Goal: Transaction & Acquisition: Purchase product/service

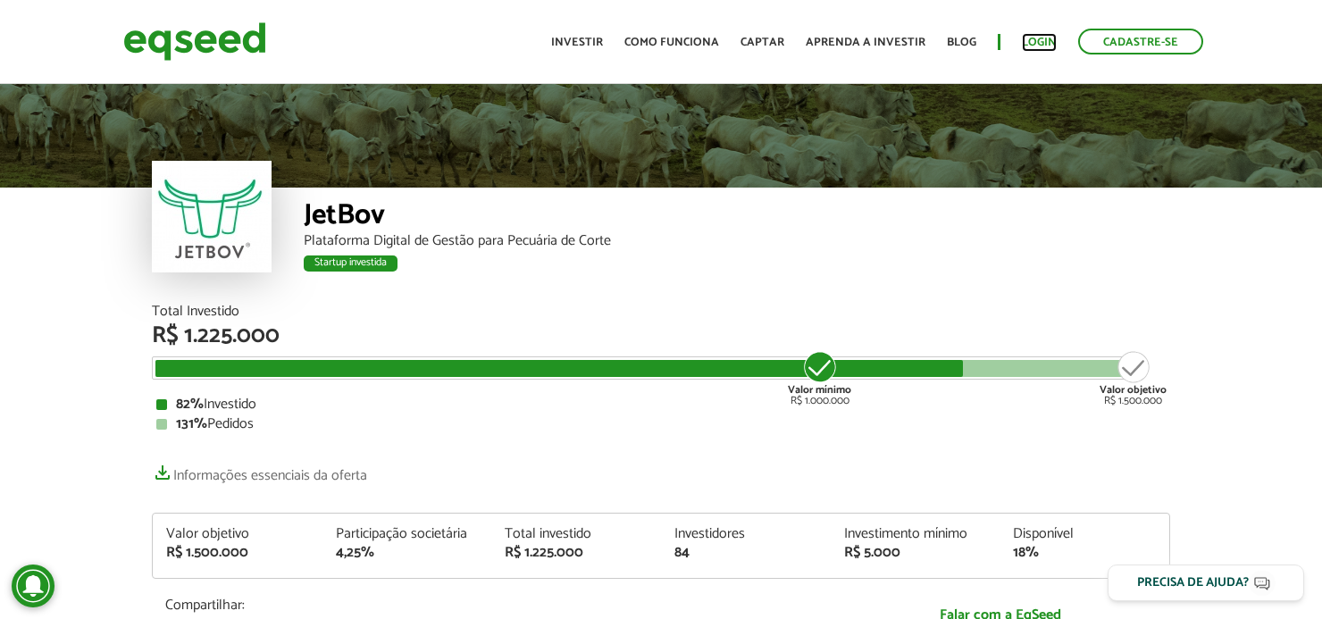
click at [1032, 37] on link "Login" at bounding box center [1039, 43] width 35 height 12
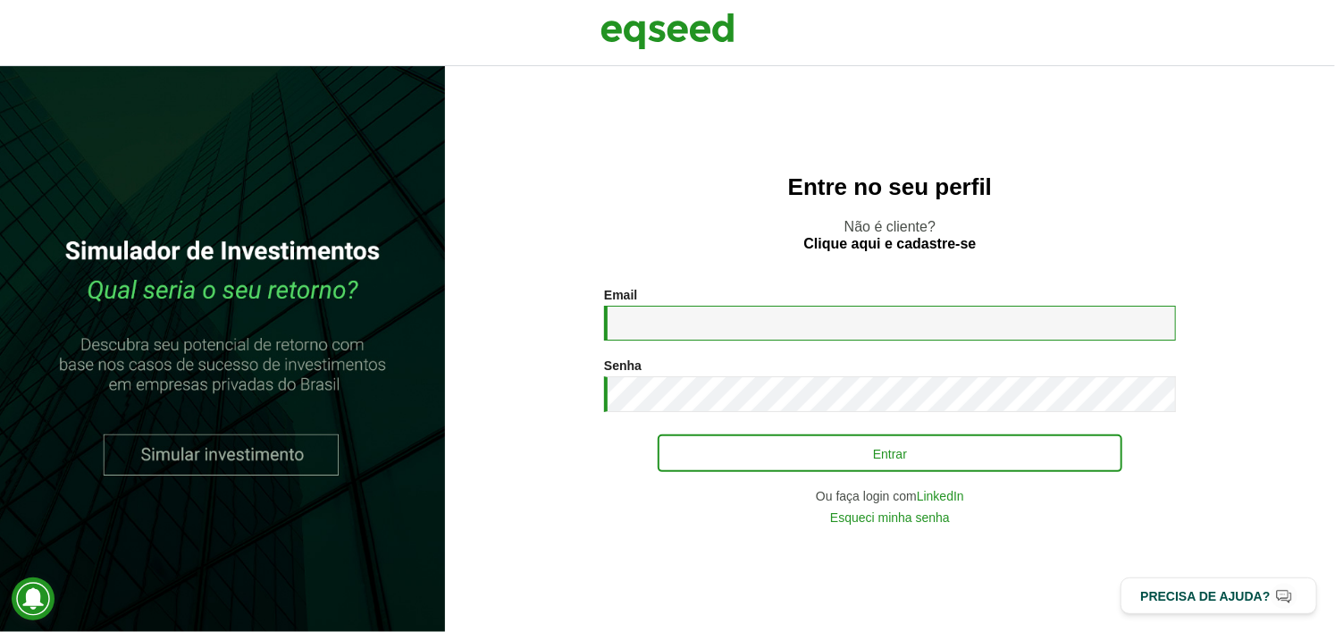
type input "**********"
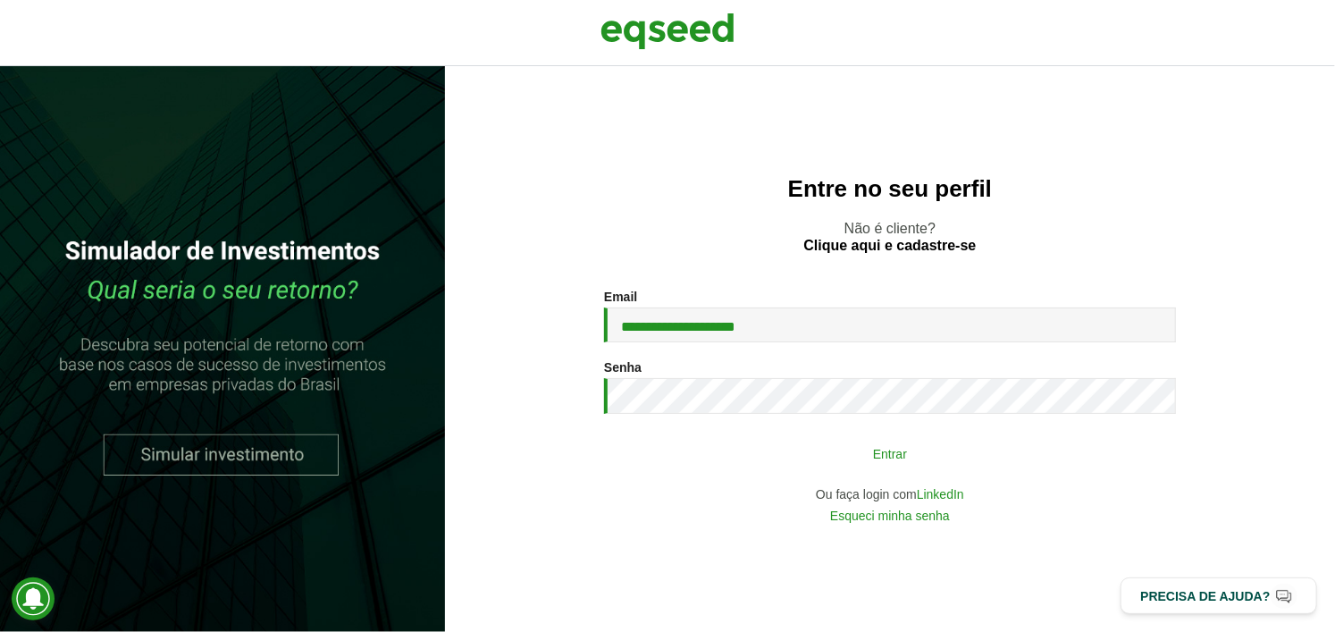
click at [837, 446] on button "Entrar" at bounding box center [890, 453] width 465 height 34
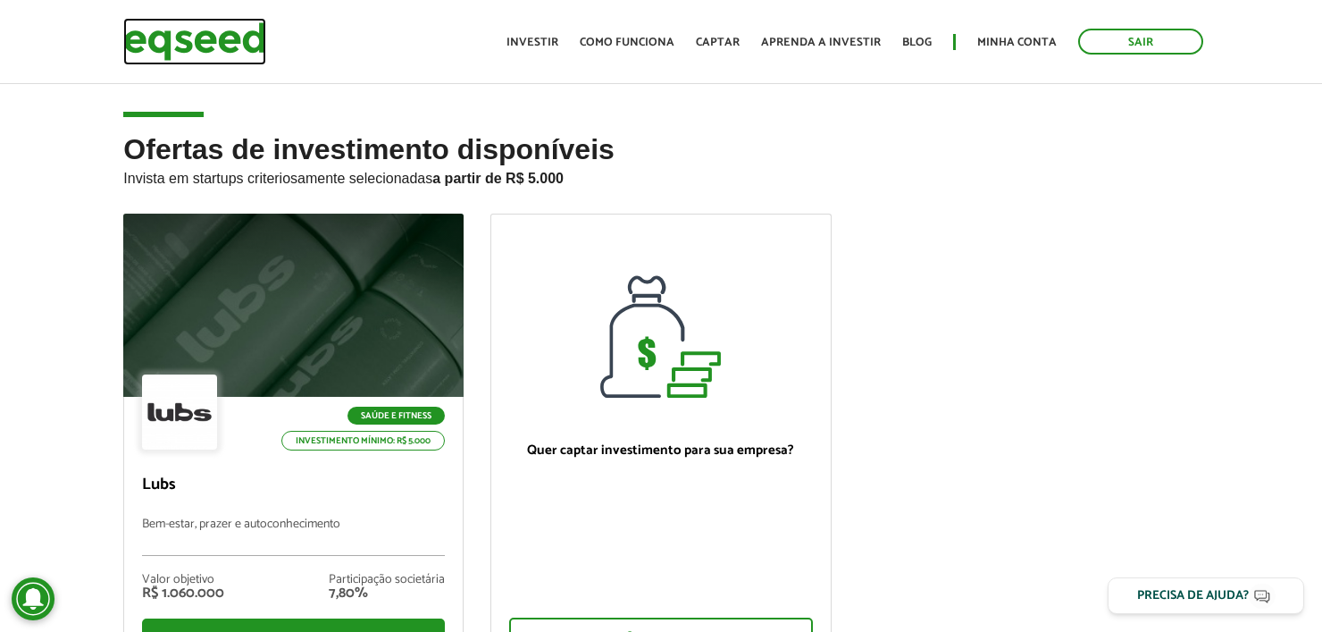
click at [240, 46] on img at bounding box center [194, 41] width 143 height 47
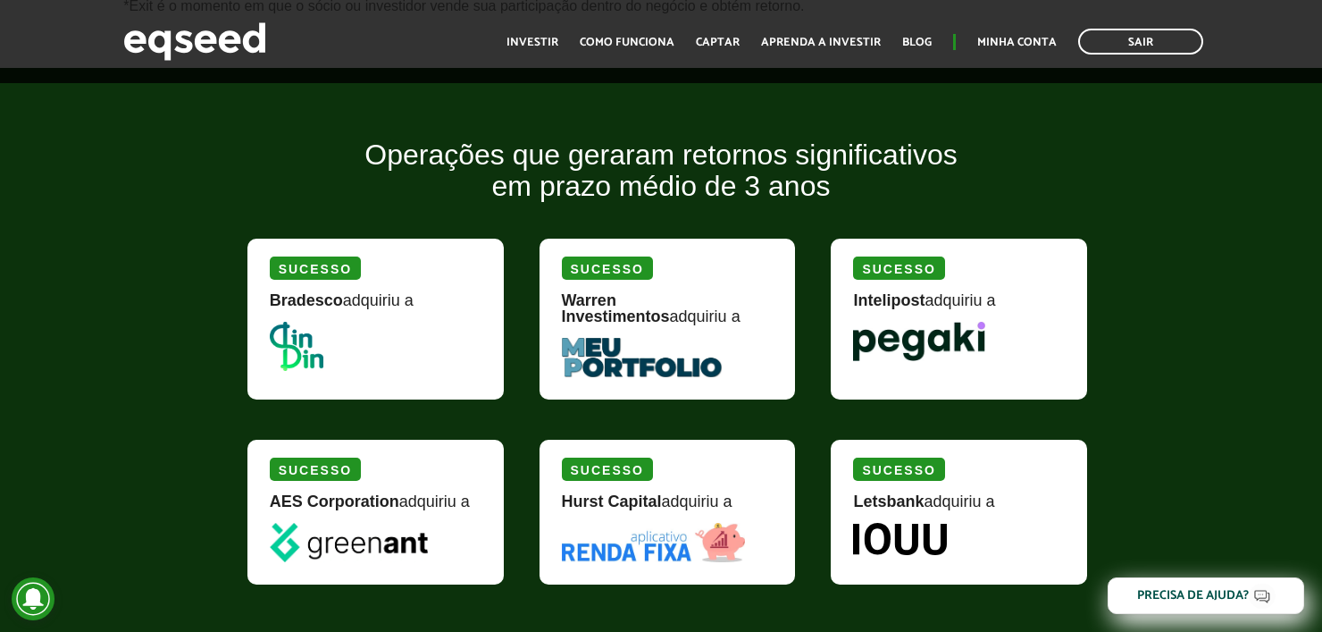
scroll to position [2048, 0]
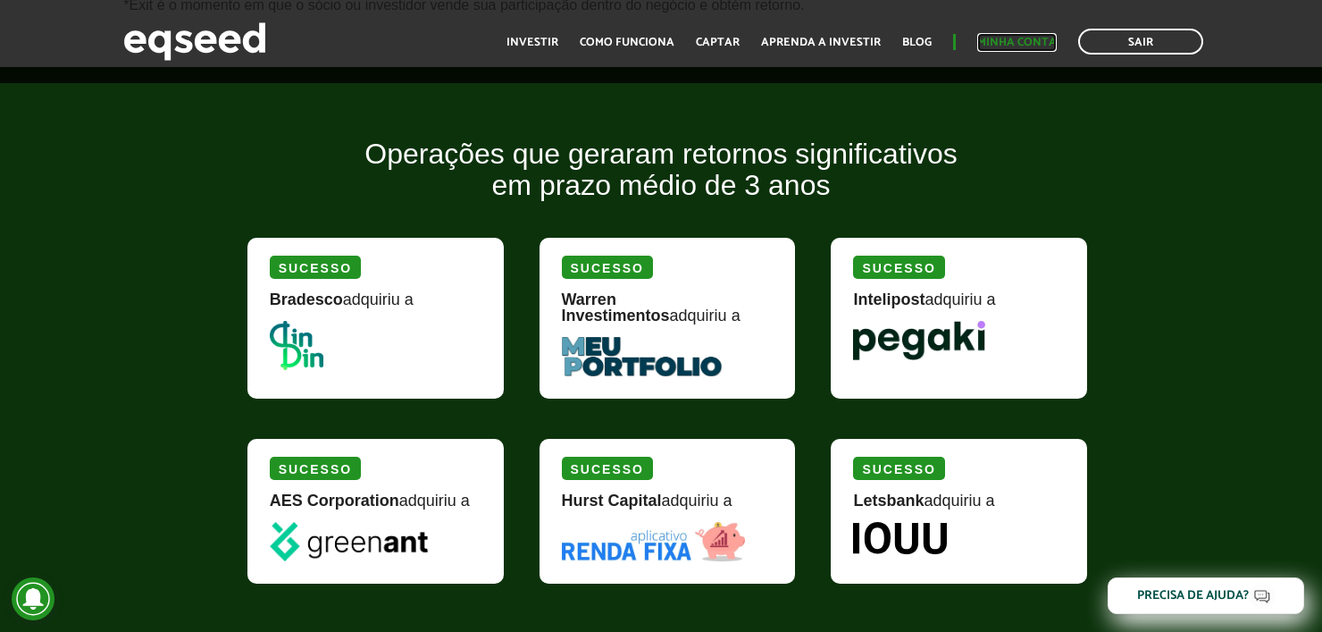
click at [1053, 37] on link "Minha conta" at bounding box center [1017, 43] width 80 height 12
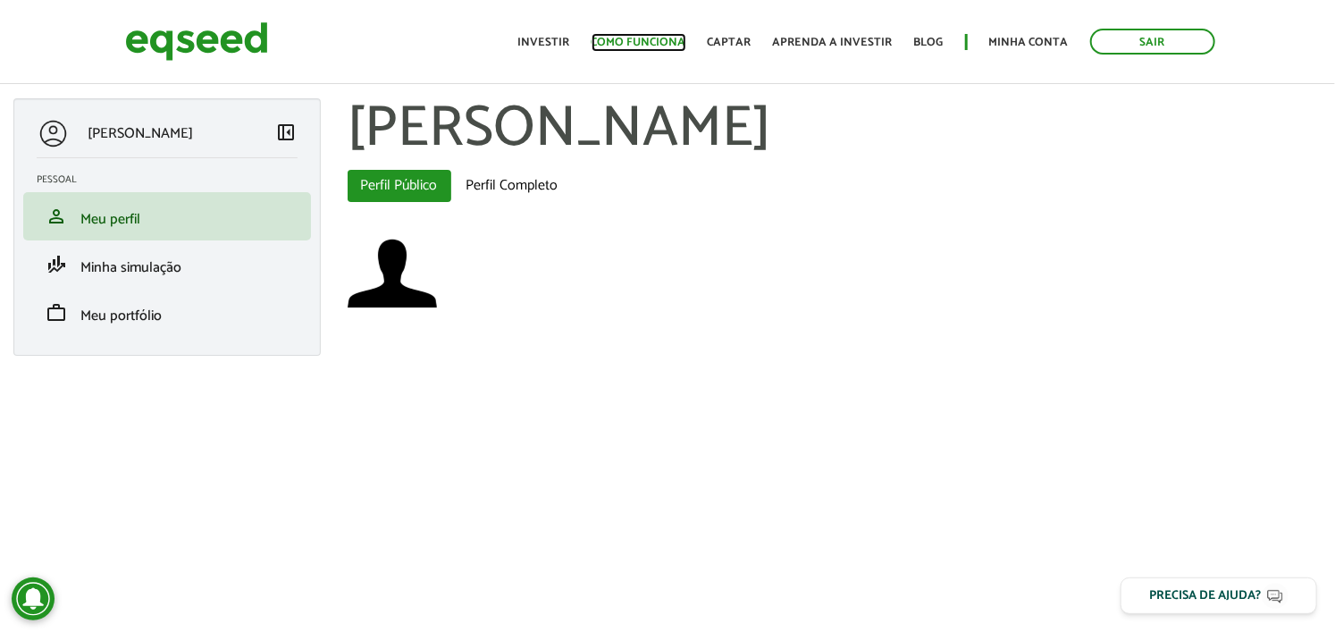
click at [639, 47] on link "Como funciona" at bounding box center [638, 43] width 95 height 12
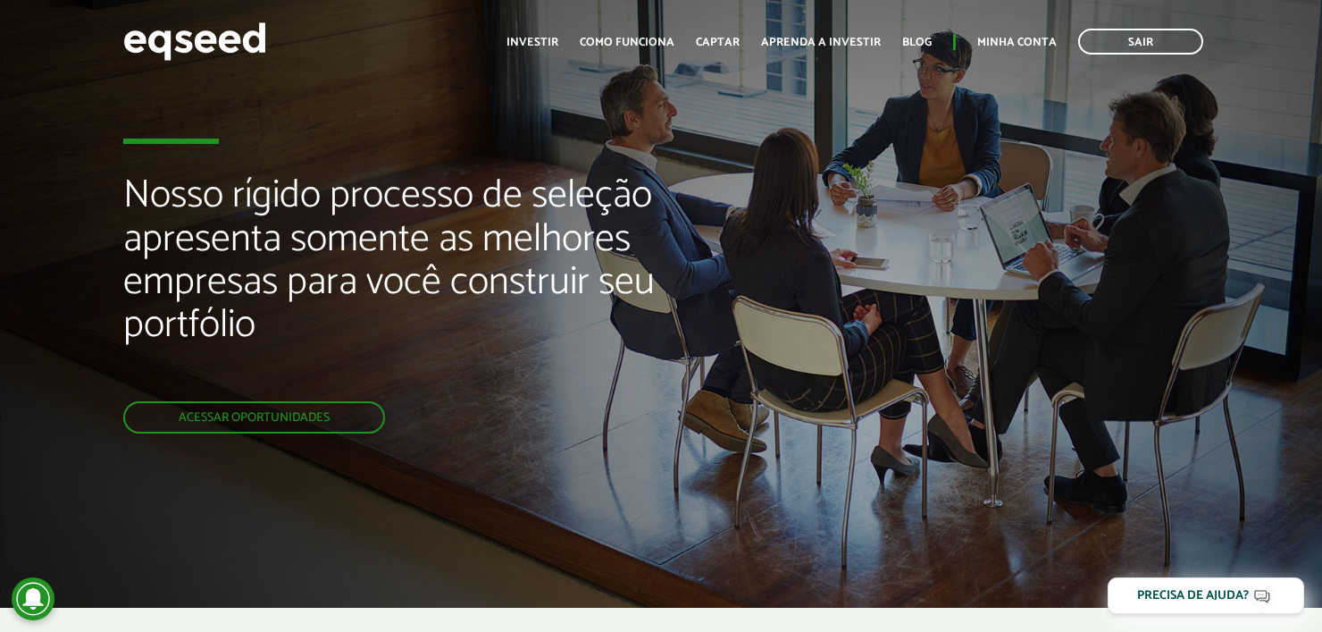
click at [569, 44] on ul "Início Investir Como funciona Captar Aprenda a investir Blog Minha conta Sair" at bounding box center [855, 42] width 715 height 26
click at [552, 40] on link "Investir" at bounding box center [533, 43] width 52 height 12
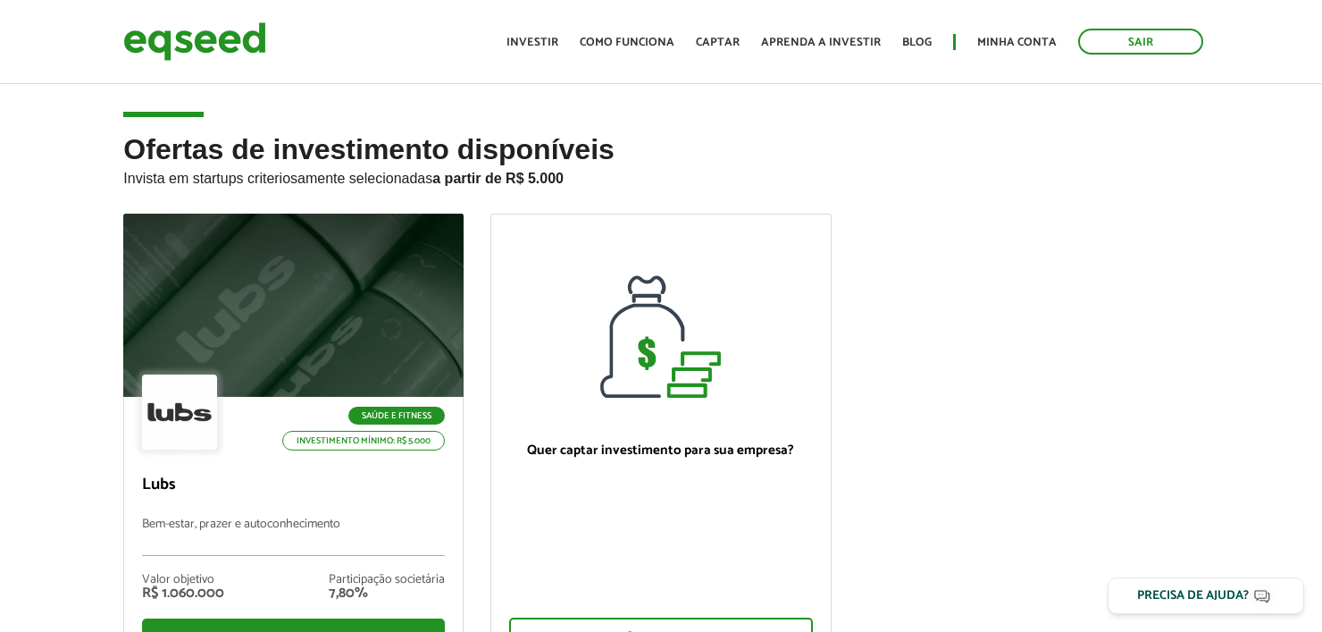
click at [997, 178] on p "Invista em startups criteriosamente selecionadas a partir de R$ 5.000" at bounding box center [660, 175] width 1075 height 21
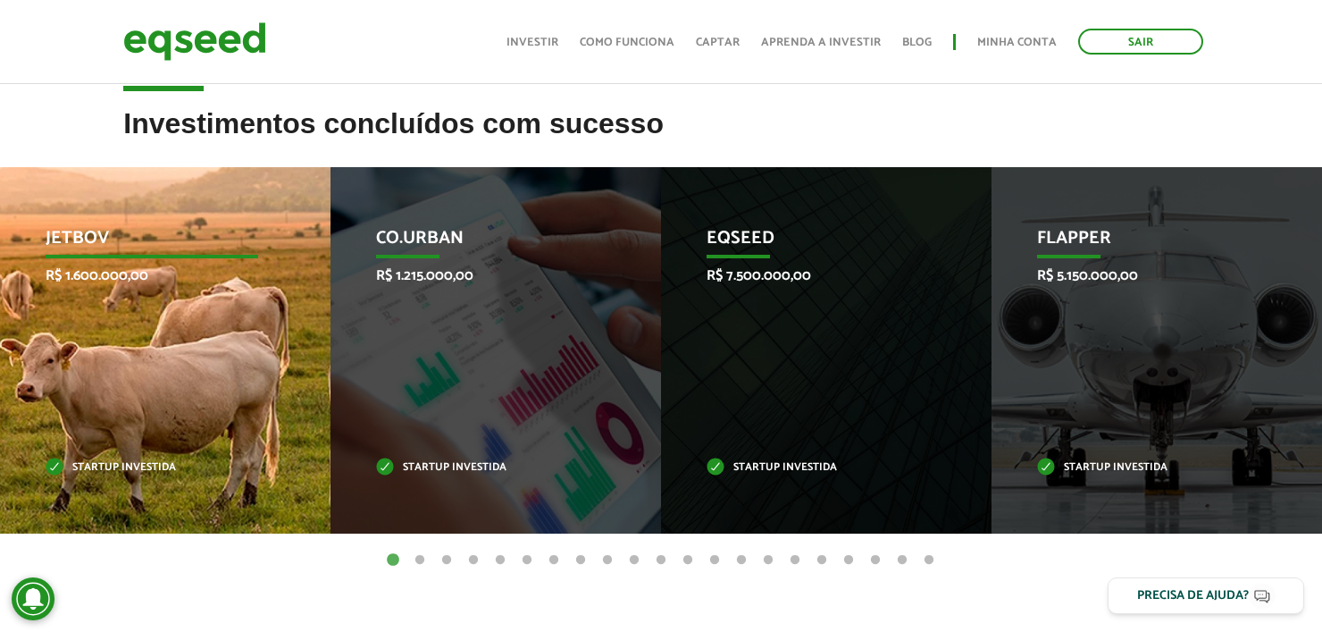
scroll to position [668, 0]
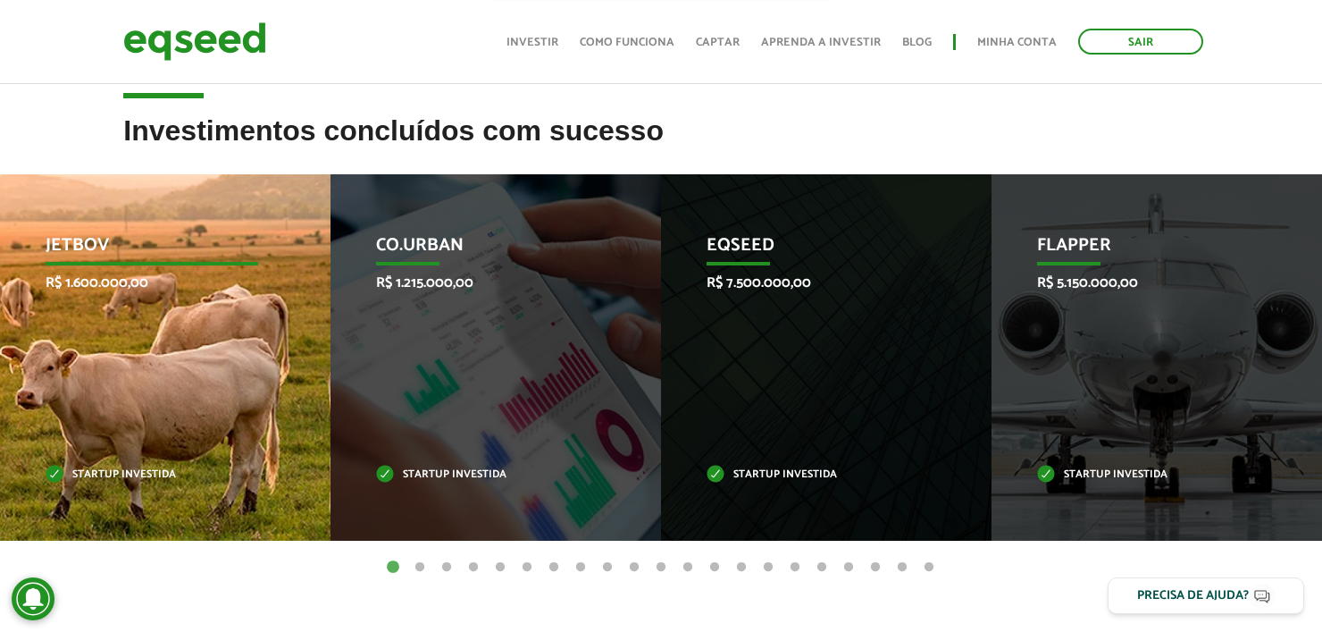
click at [105, 328] on div "JetBov R$ 1.600.000,00 Startup investida" at bounding box center [152, 357] width 304 height 366
click at [89, 243] on p "JetBov" at bounding box center [152, 250] width 213 height 30
click at [110, 475] on p "Startup investida" at bounding box center [152, 475] width 213 height 10
click at [209, 306] on div "JetBov R$ 1.600.000,00 Startup investida" at bounding box center [152, 357] width 304 height 366
click at [87, 249] on p "JetBov" at bounding box center [152, 250] width 213 height 30
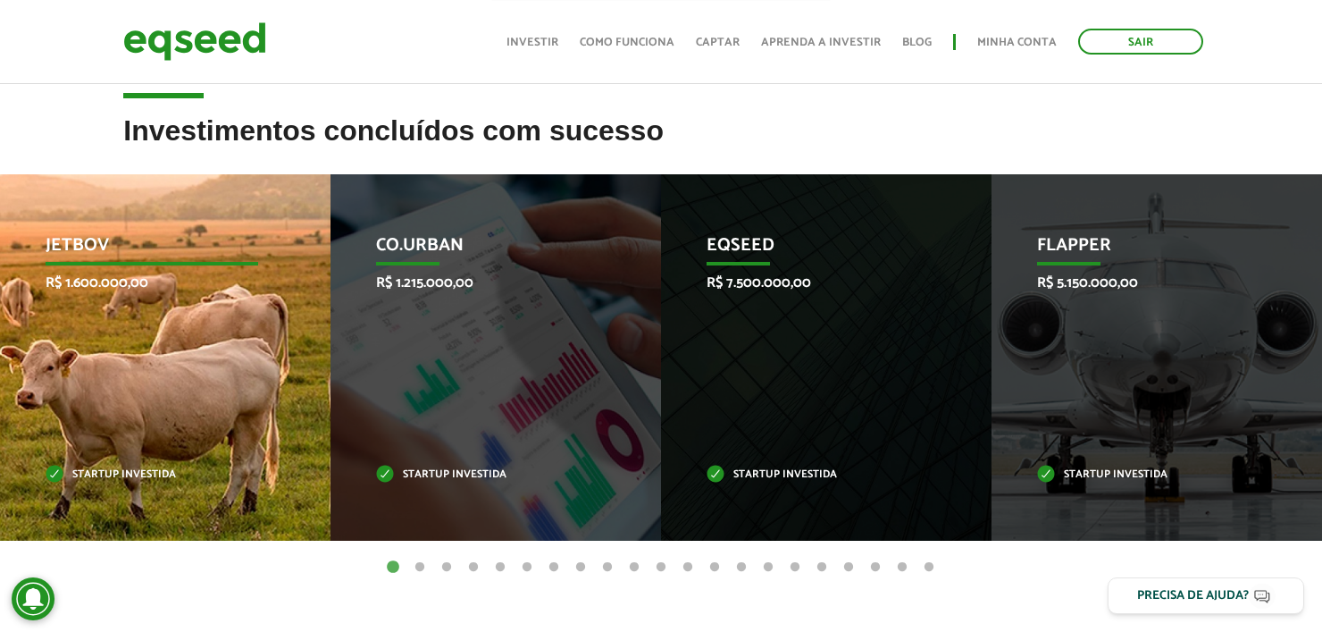
click at [105, 252] on p "JetBov" at bounding box center [152, 250] width 213 height 30
click at [85, 464] on div "JetBov R$ 1.600.000,00 Startup investida" at bounding box center [152, 357] width 304 height 366
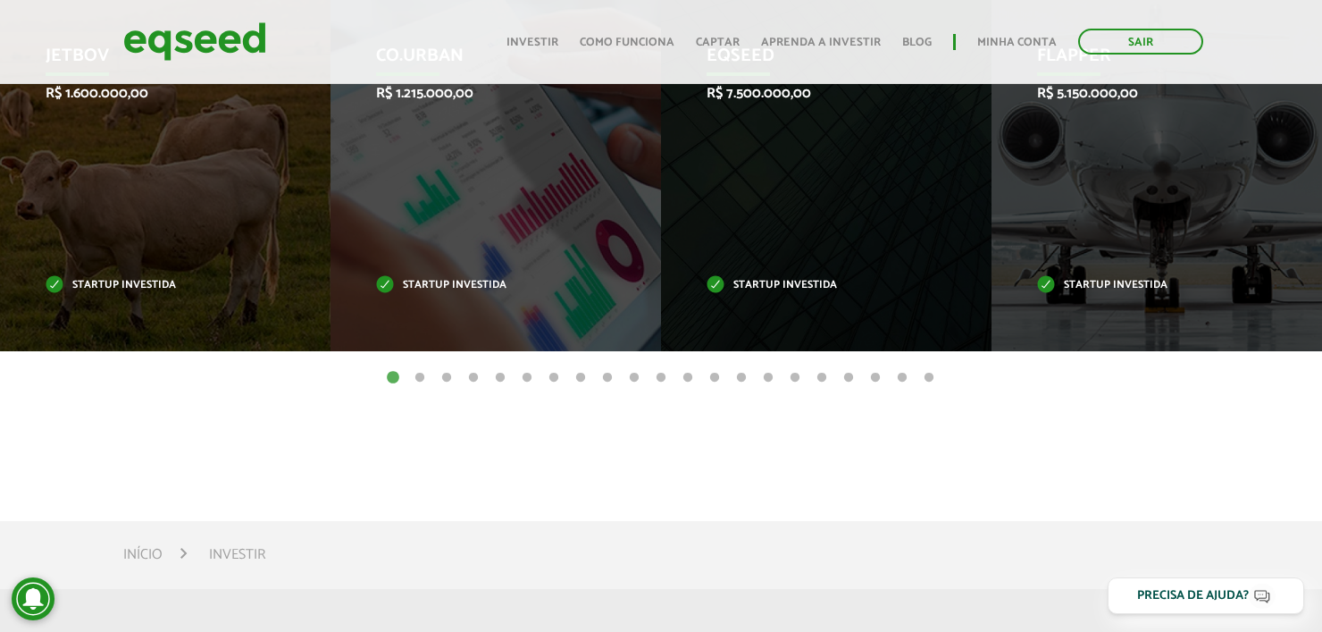
scroll to position [861, 0]
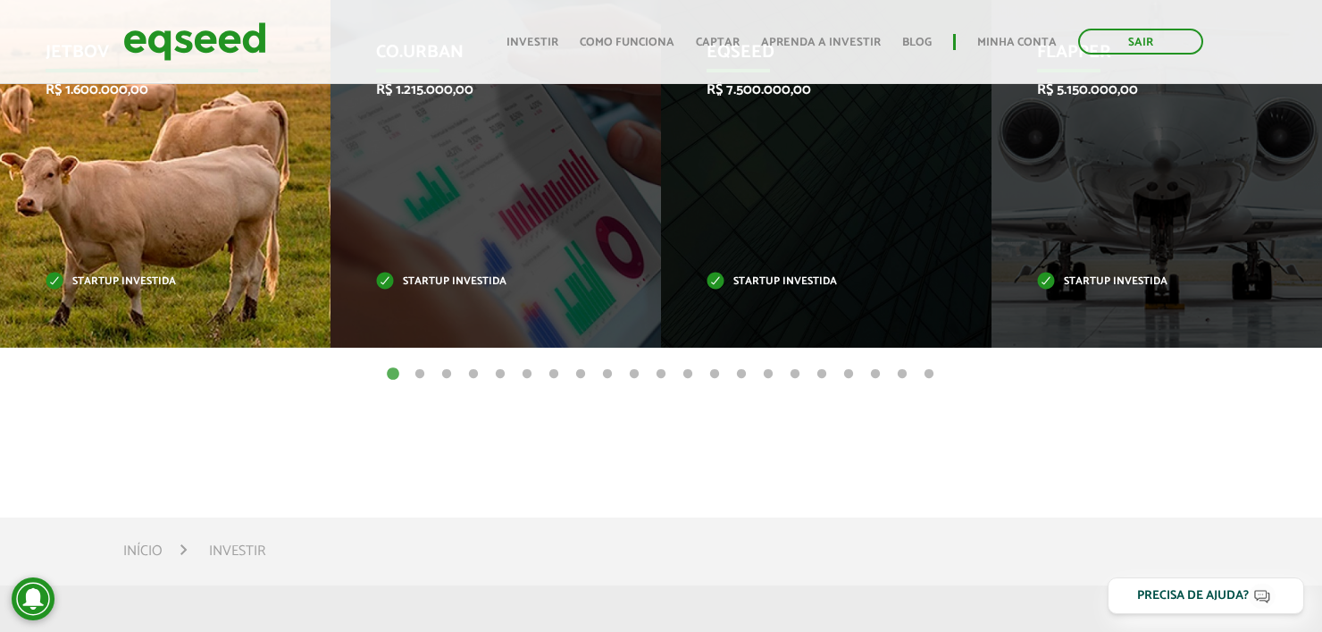
click at [178, 275] on div "JetBov R$ 1.600.000,00 Startup investida" at bounding box center [152, 164] width 304 height 366
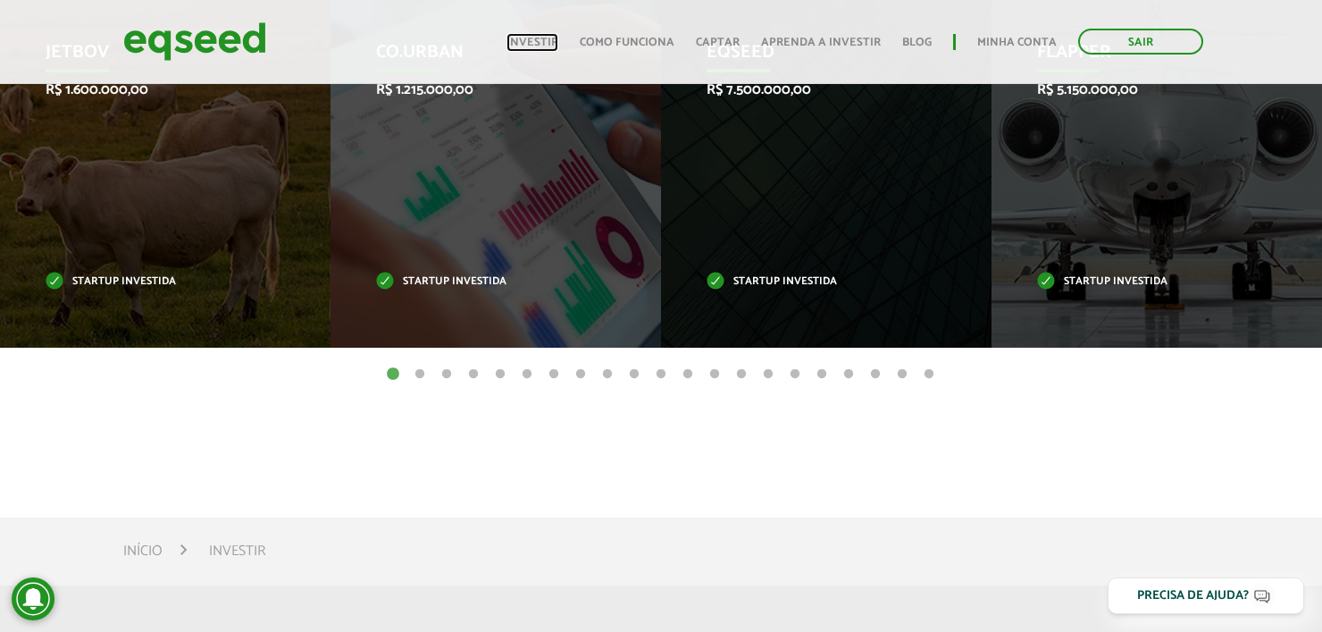
click at [546, 38] on link "Investir" at bounding box center [533, 43] width 52 height 12
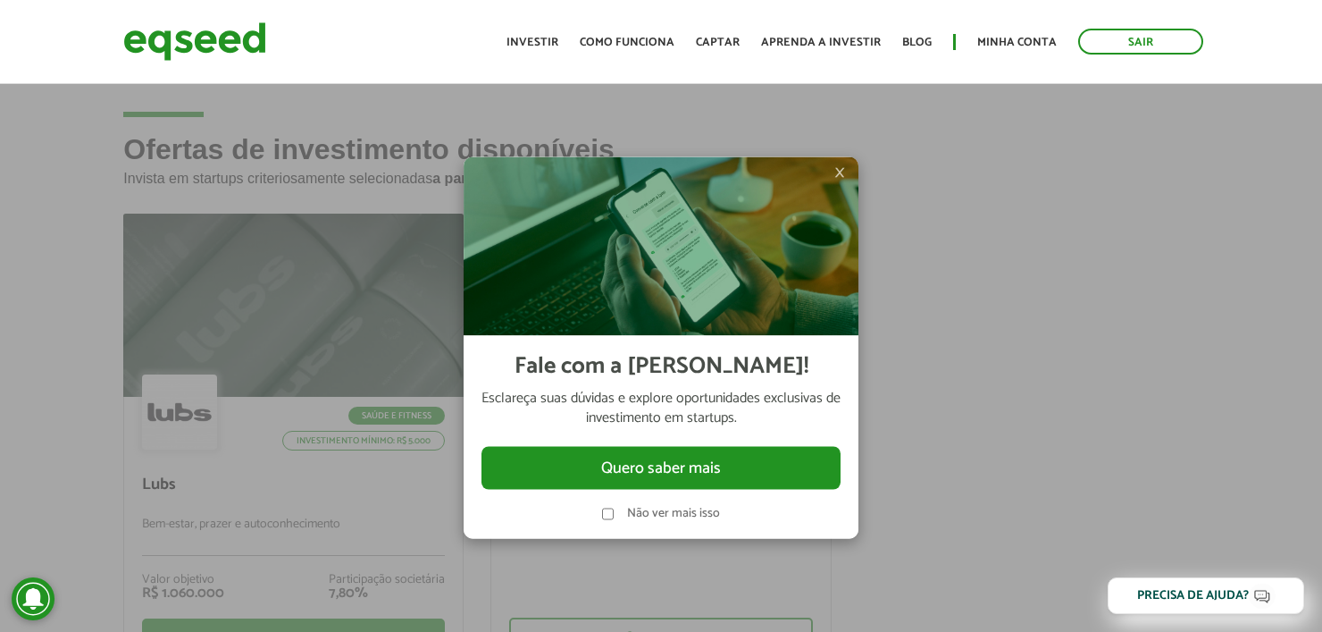
click at [847, 183] on img at bounding box center [661, 246] width 395 height 179
click at [846, 181] on img at bounding box center [661, 246] width 395 height 179
click at [840, 174] on span "×" at bounding box center [840, 172] width 11 height 21
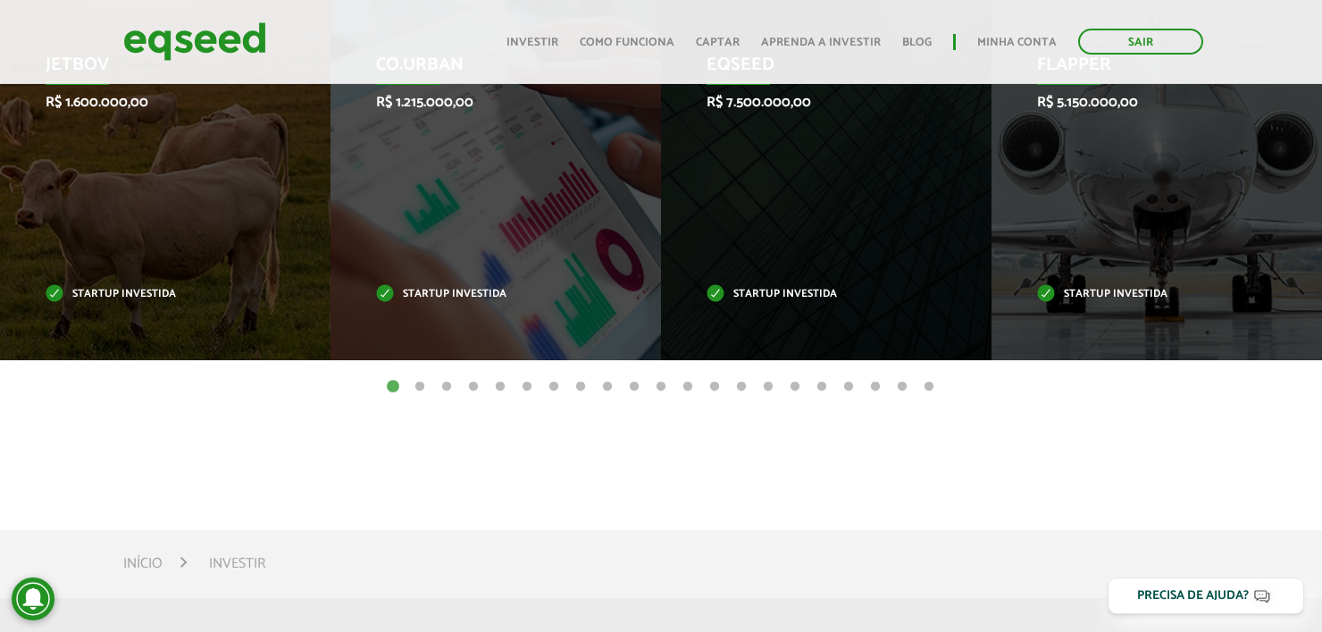
scroll to position [918, 0]
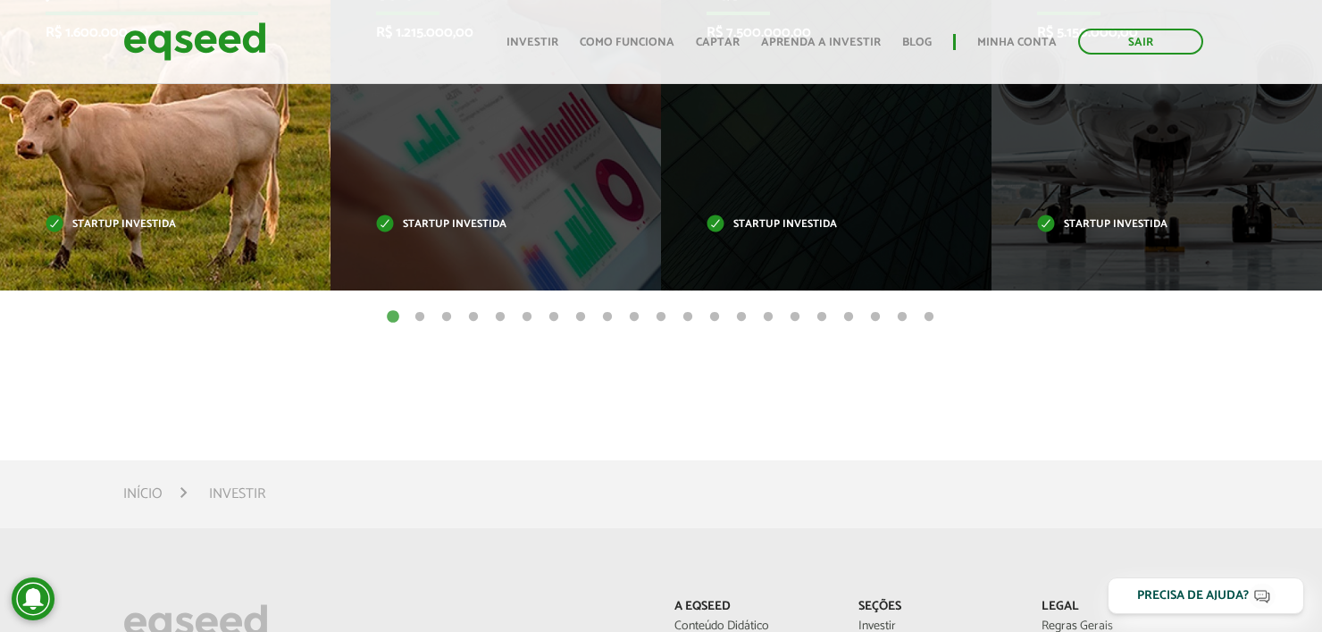
click at [113, 203] on div "JetBov R$ 1.600.000,00 Startup investida" at bounding box center [152, 107] width 304 height 366
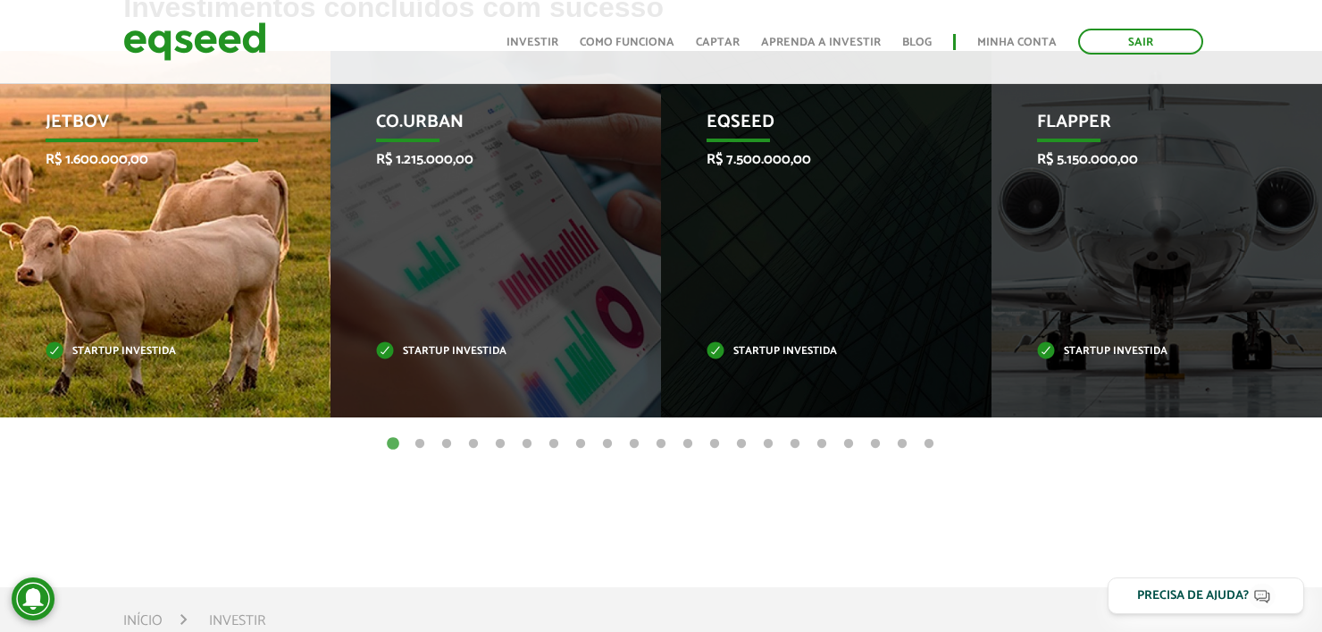
scroll to position [777, 0]
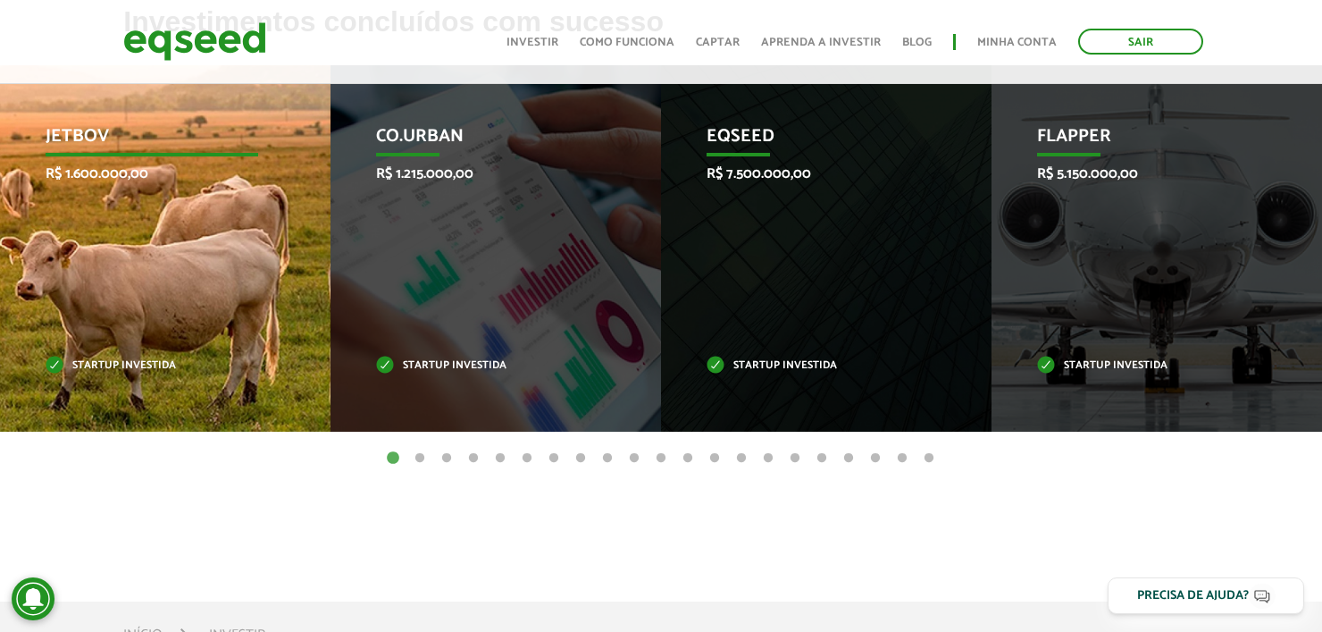
click at [73, 143] on p "JetBov" at bounding box center [152, 141] width 213 height 30
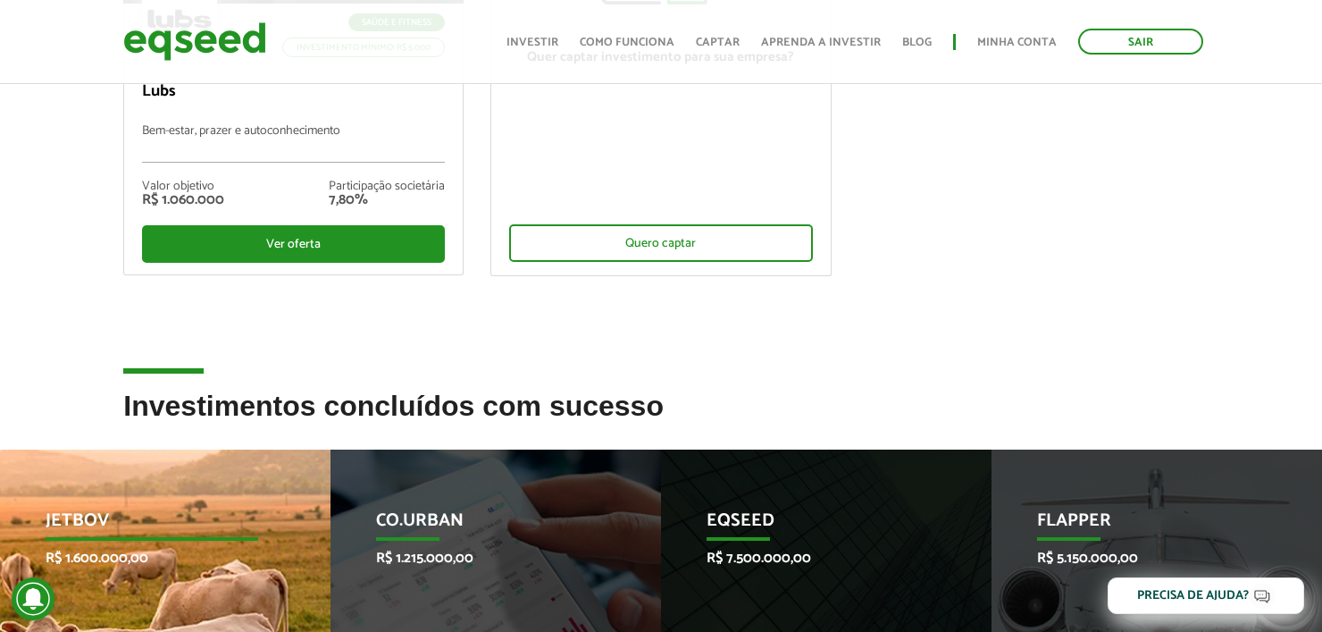
scroll to position [0, 0]
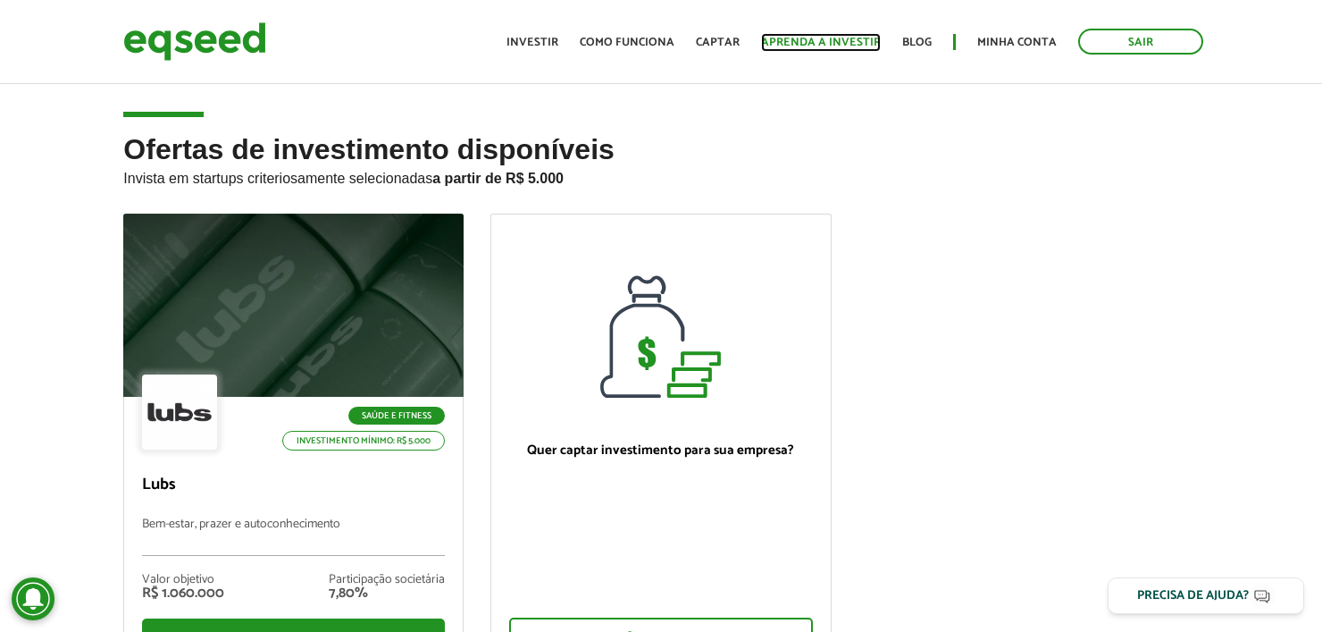
click at [785, 42] on link "Aprenda a investir" at bounding box center [821, 43] width 120 height 12
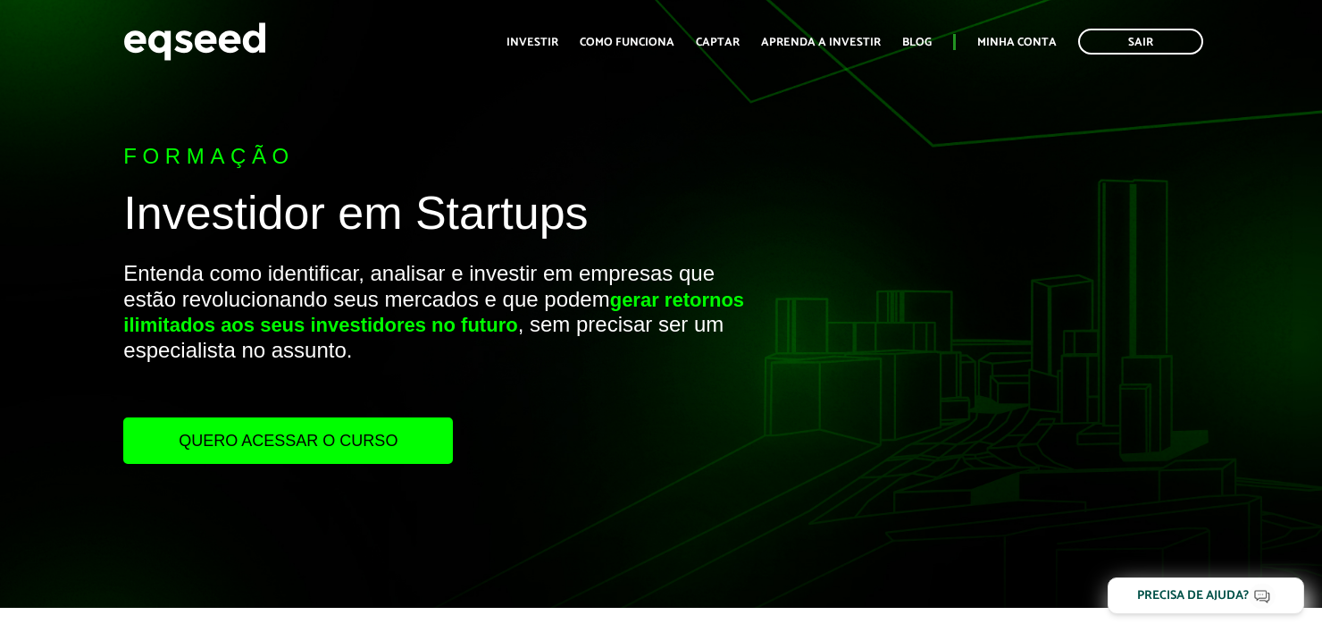
click at [552, 41] on link "Investir" at bounding box center [533, 43] width 52 height 12
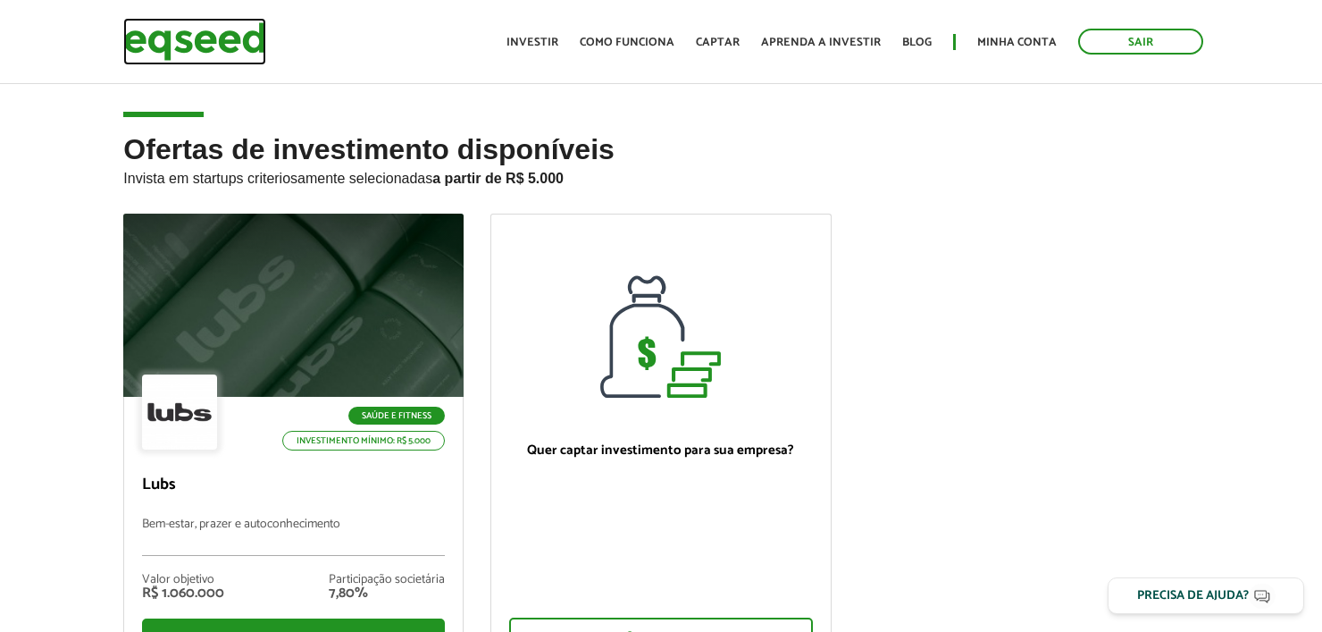
drag, startPoint x: 0, startPoint y: 0, endPoint x: 254, endPoint y: 55, distance: 259.7
click at [254, 55] on img at bounding box center [194, 41] width 143 height 47
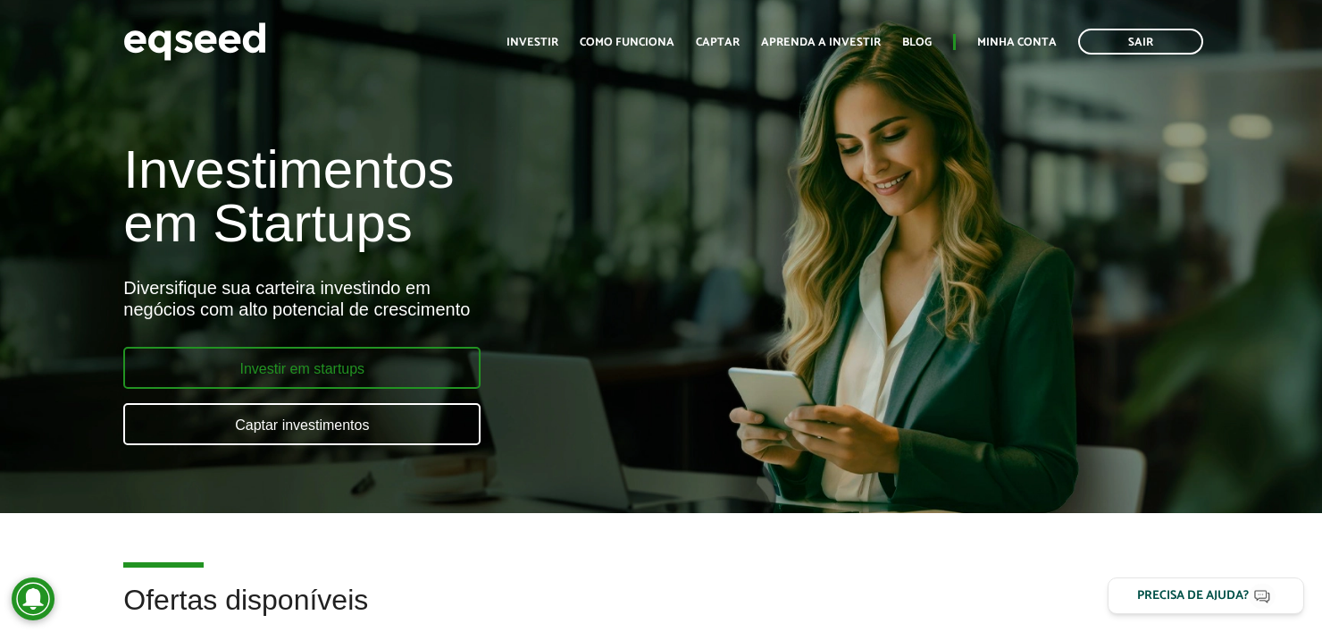
click at [407, 359] on link "Investir em startups" at bounding box center [301, 368] width 357 height 42
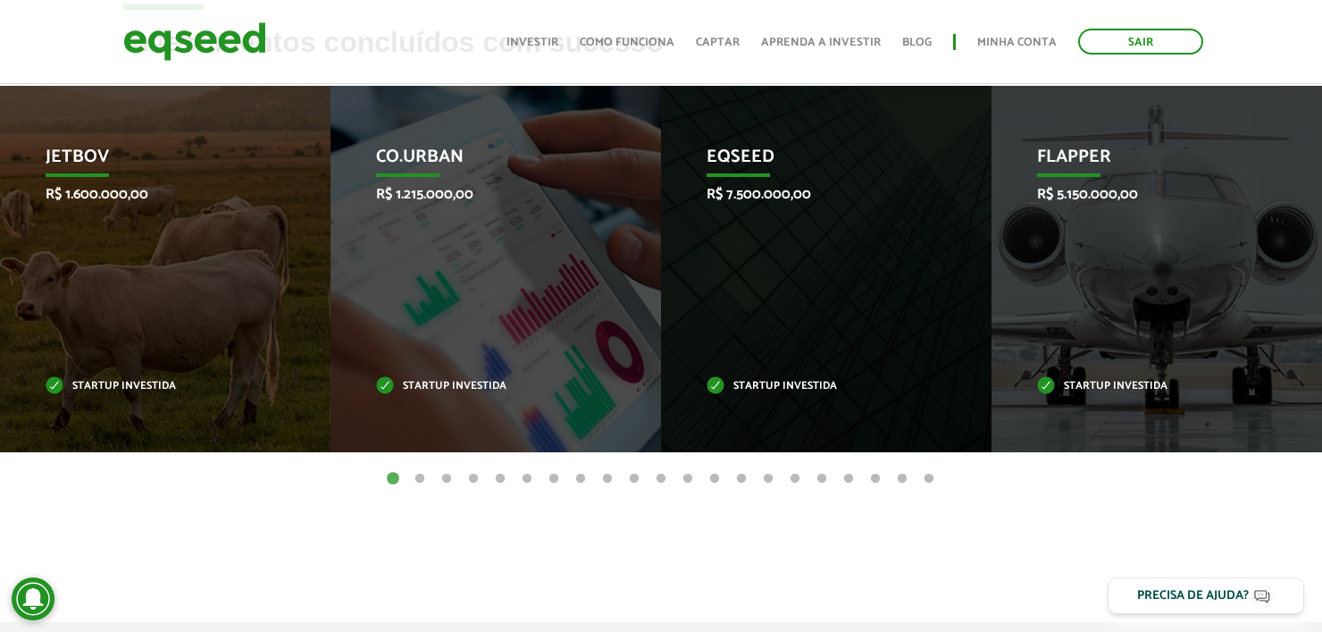
scroll to position [817, 0]
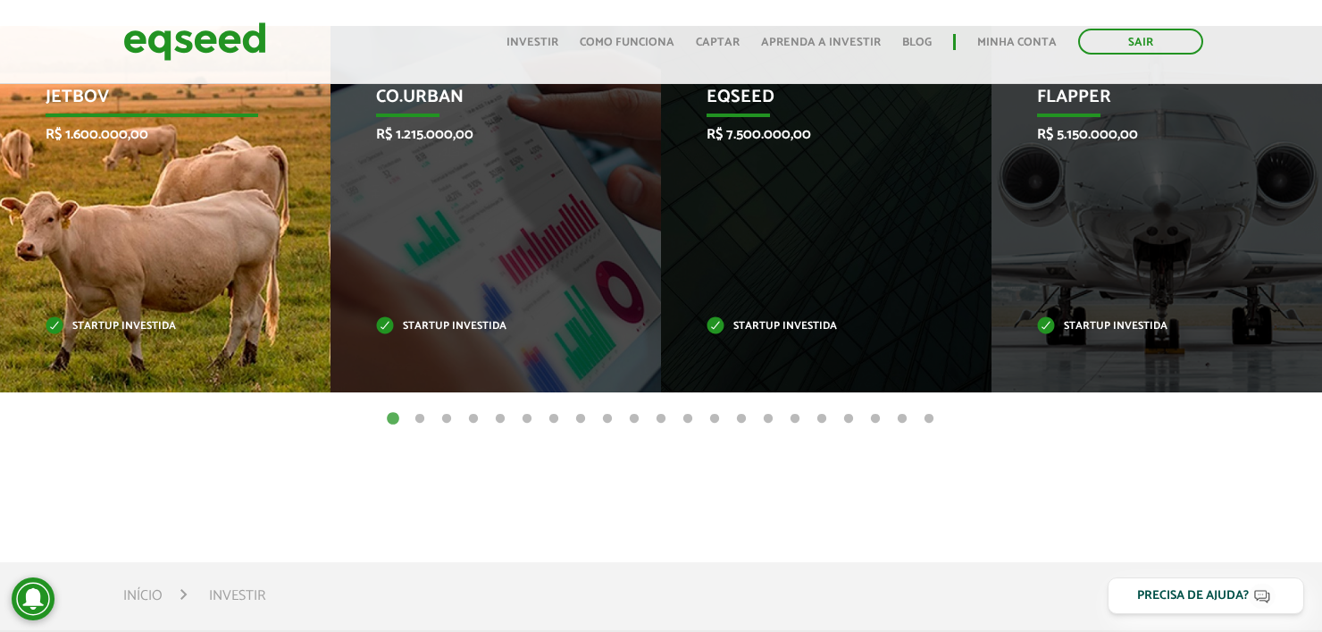
click at [180, 197] on div "JetBov R$ 1.600.000,00 Startup investida" at bounding box center [152, 209] width 304 height 366
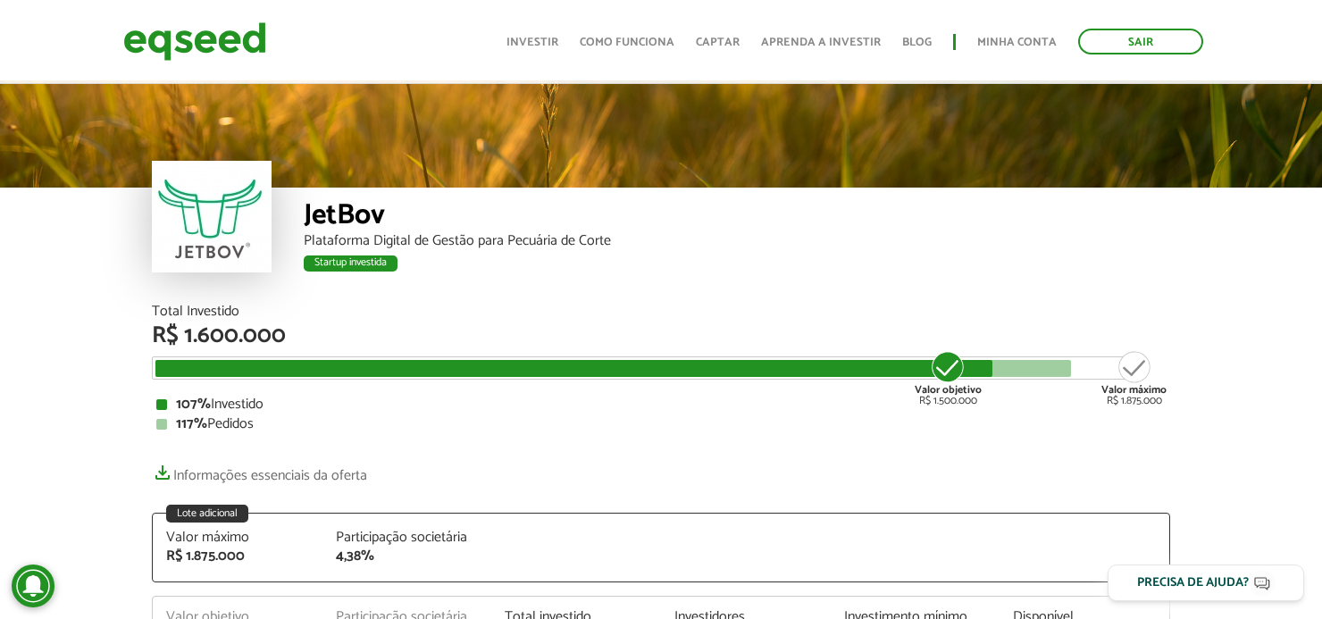
scroll to position [239, 0]
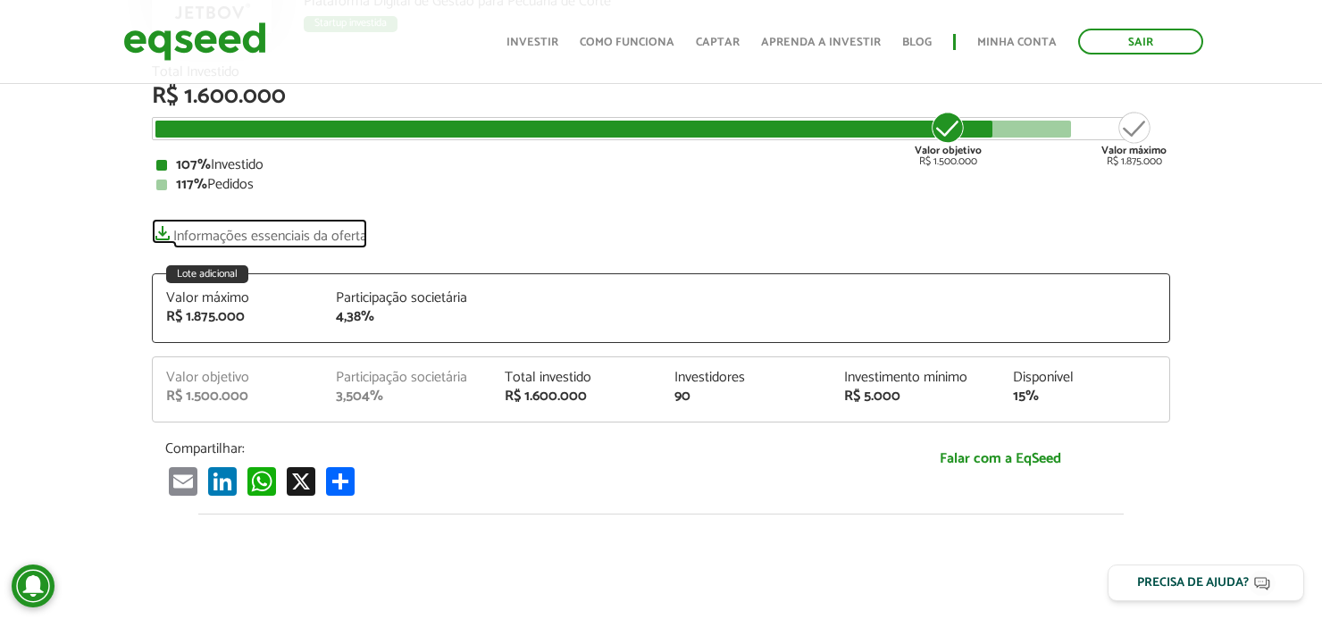
click at [255, 239] on link "Informações essenciais da oferta" at bounding box center [259, 231] width 215 height 25
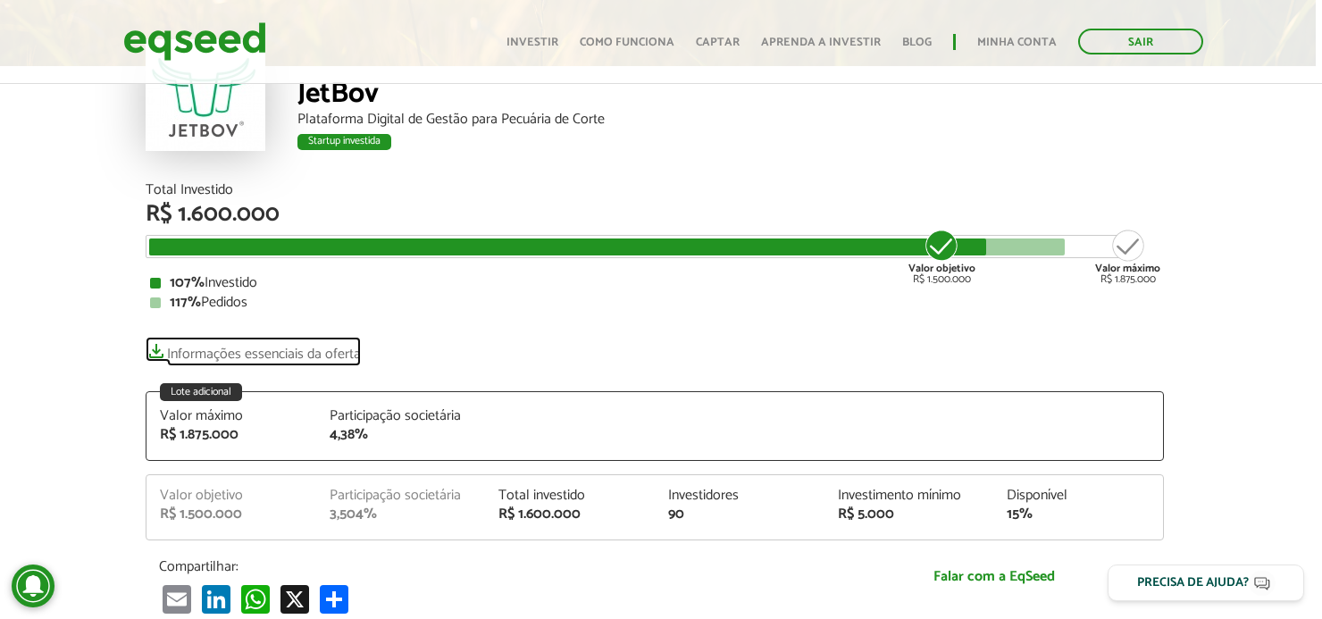
scroll to position [132, 6]
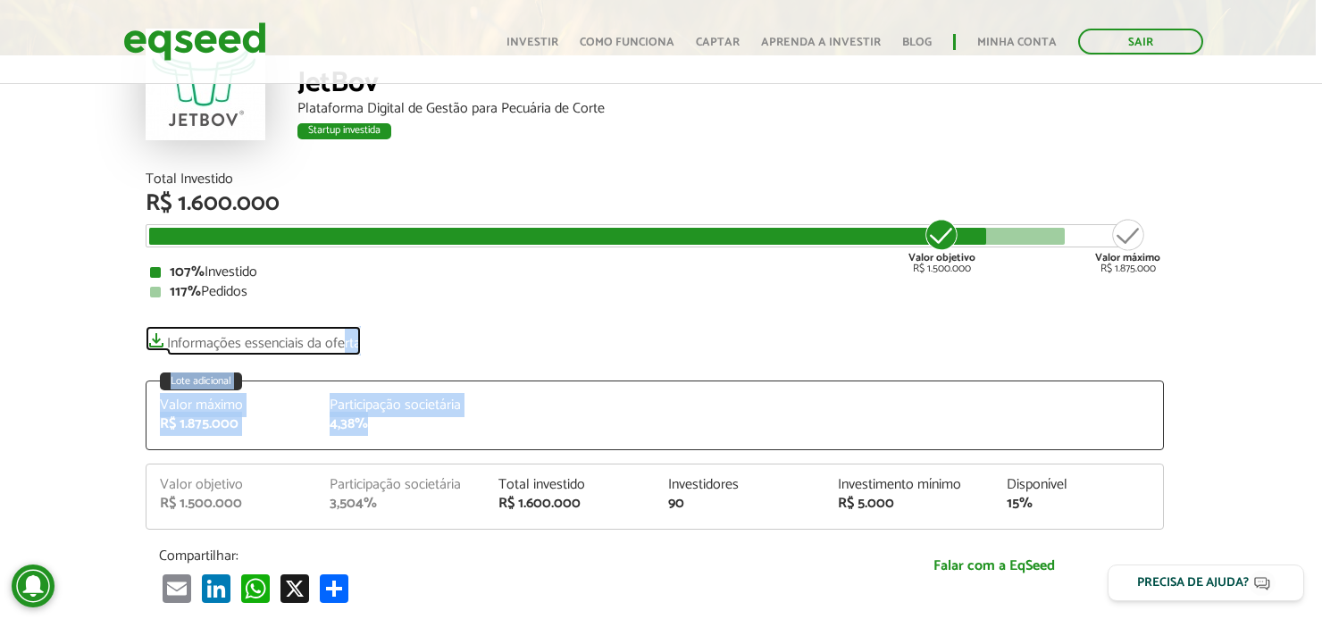
drag, startPoint x: 342, startPoint y: 348, endPoint x: 492, endPoint y: 429, distance: 170.3
click at [482, 430] on div "Participação societária 4,38%" at bounding box center [401, 414] width 170 height 33
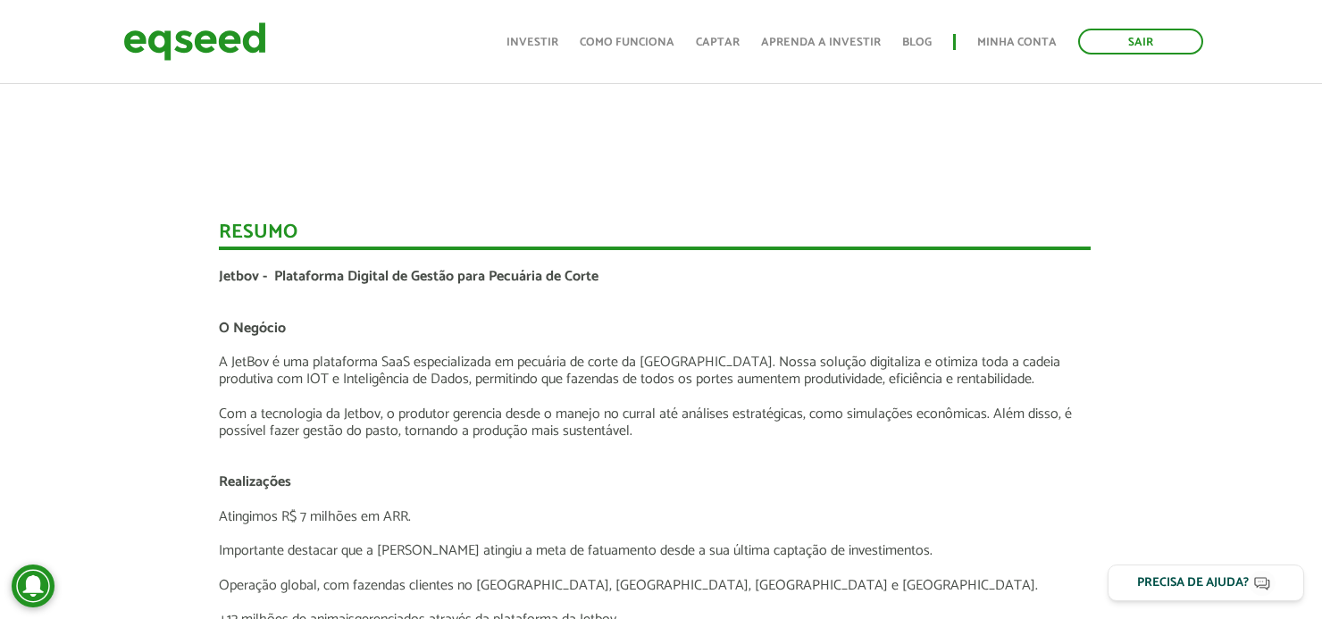
scroll to position [2107, 6]
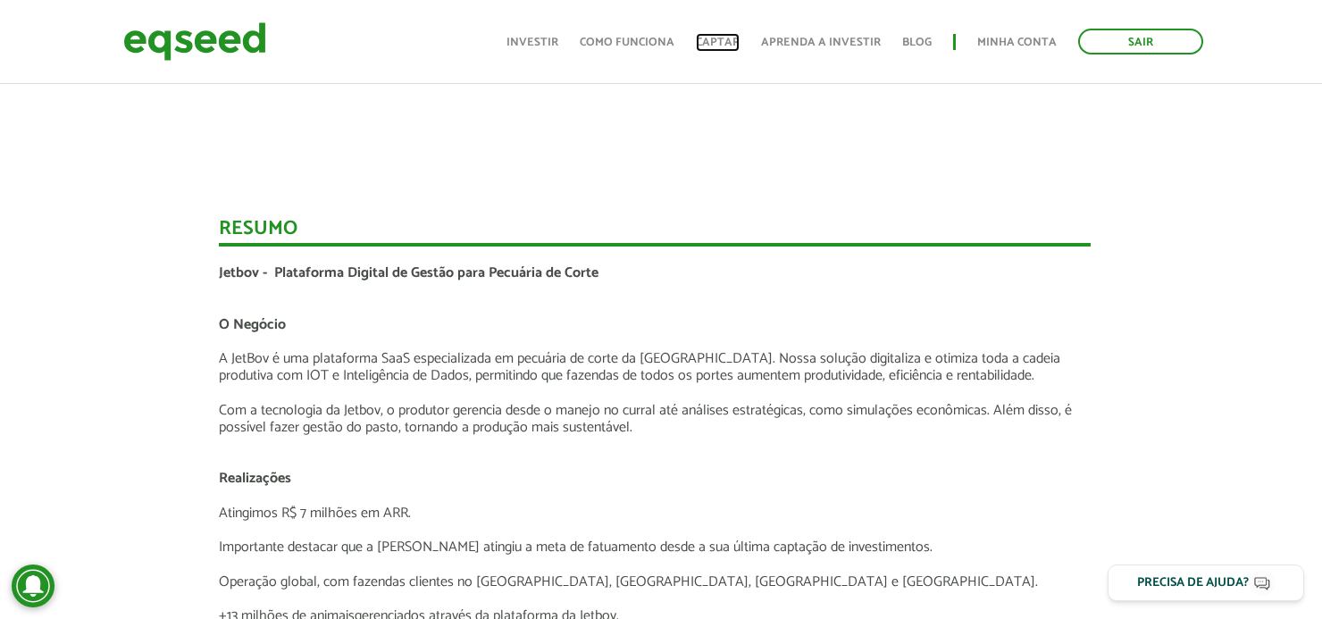
click at [721, 48] on link "Captar" at bounding box center [718, 43] width 44 height 12
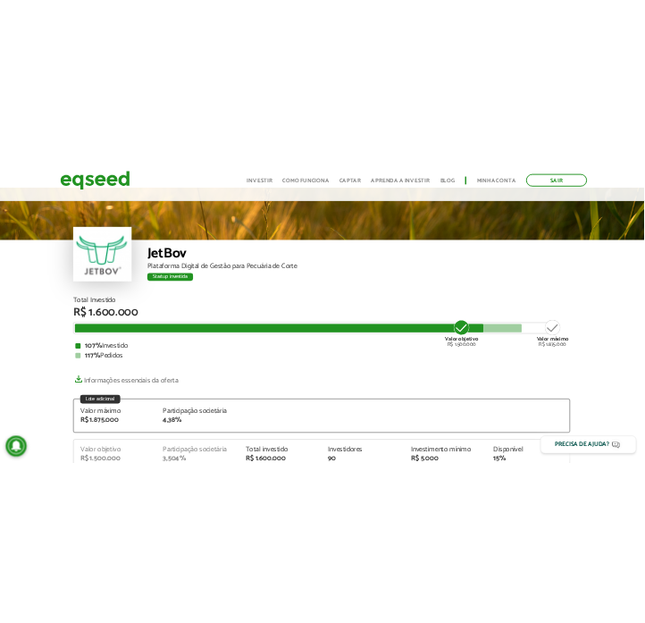
scroll to position [0, 3]
